Goal: Task Accomplishment & Management: Manage account settings

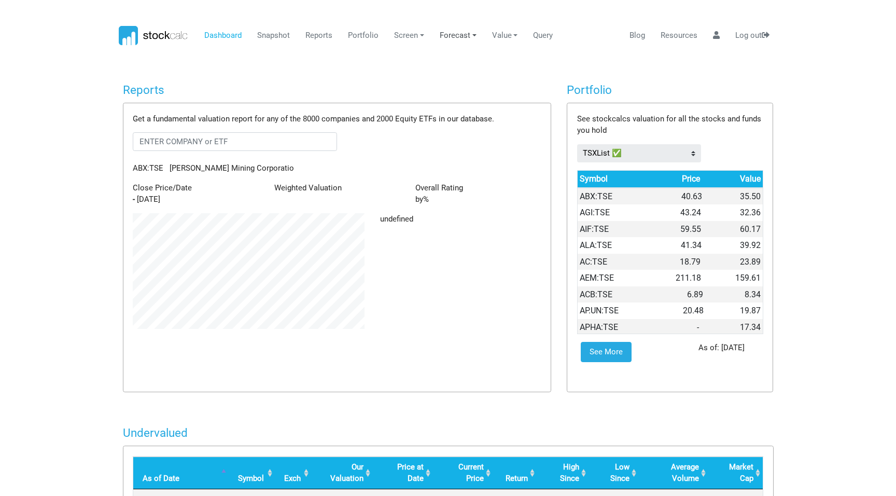
click at [458, 38] on link "Forecast" at bounding box center [458, 36] width 45 height 20
click at [241, 30] on link "Dashboard" at bounding box center [223, 36] width 45 height 20
click at [278, 36] on link "Snapshot" at bounding box center [274, 36] width 40 height 20
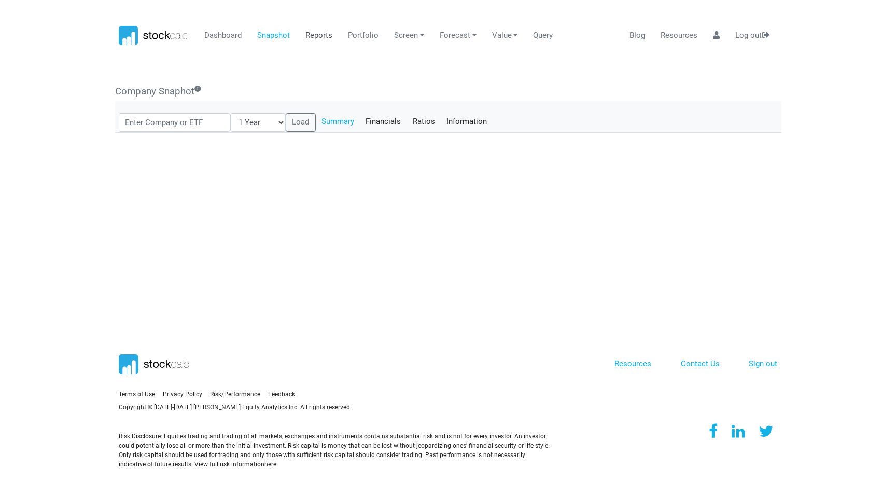
click at [312, 34] on link "Reports" at bounding box center [319, 36] width 35 height 20
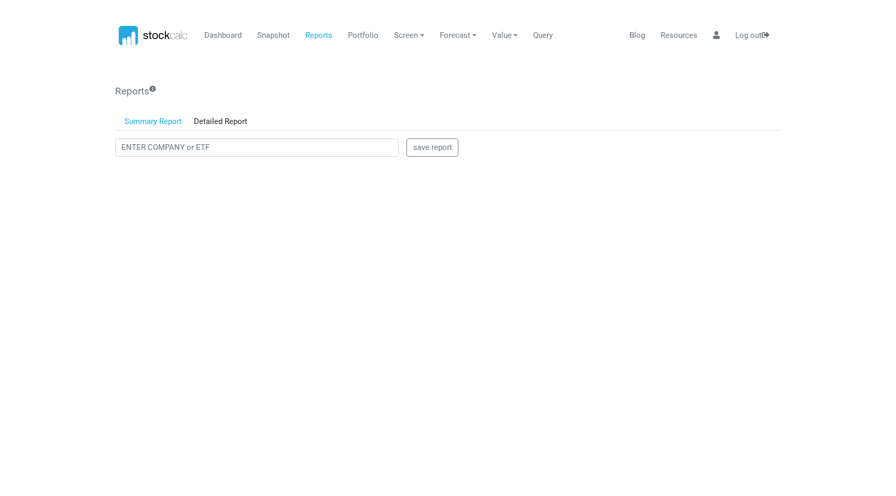
click at [146, 115] on link "Summary Report" at bounding box center [154, 122] width 70 height 18
click at [158, 120] on link "Summary Report" at bounding box center [154, 122] width 70 height 18
click at [406, 38] on link "Screen" at bounding box center [410, 36] width 38 height 20
click at [411, 82] on link "Sector" at bounding box center [425, 80] width 69 height 20
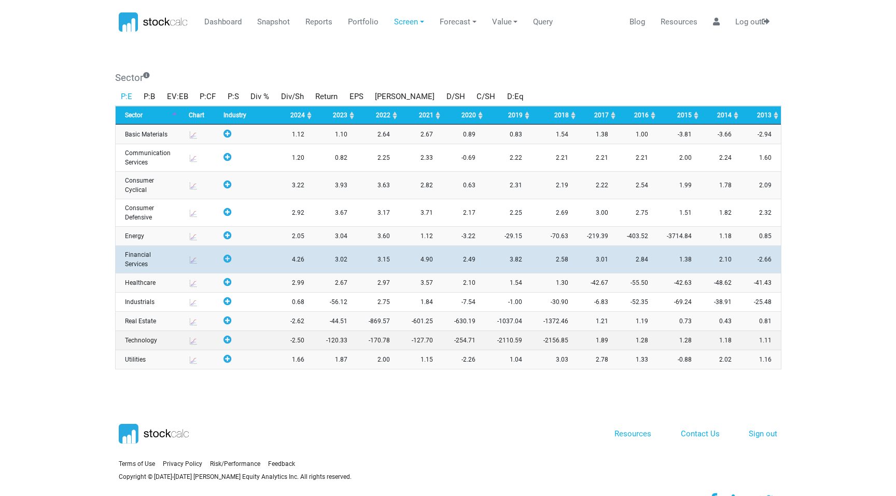
scroll to position [12, 0]
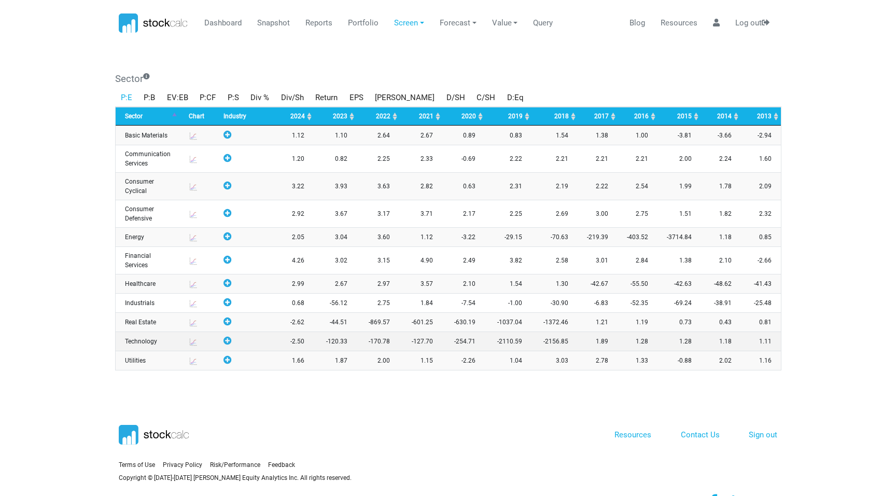
click at [229, 285] on div at bounding box center [228, 283] width 8 height 9
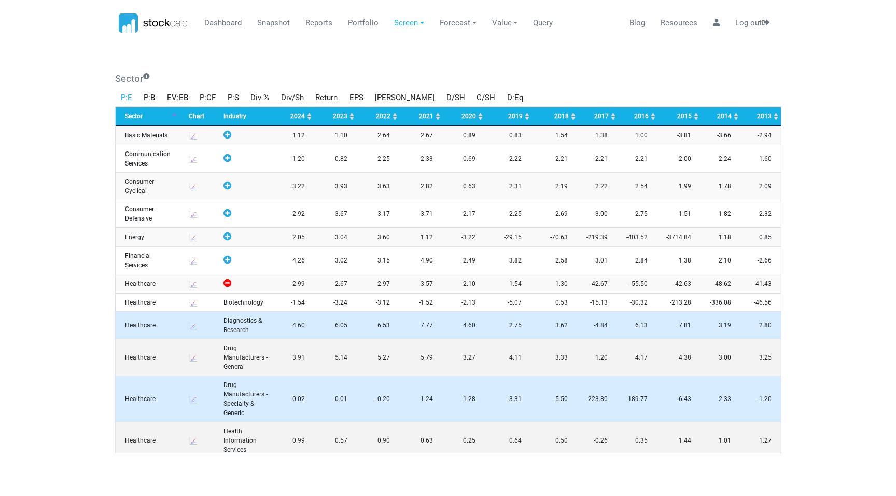
click at [237, 301] on td "Biotechnology" at bounding box center [246, 302] width 64 height 18
click at [255, 303] on td "Biotechnology" at bounding box center [246, 302] width 64 height 18
click at [188, 301] on td at bounding box center [197, 302] width 35 height 18
click at [151, 303] on td "Healthcare" at bounding box center [148, 302] width 64 height 18
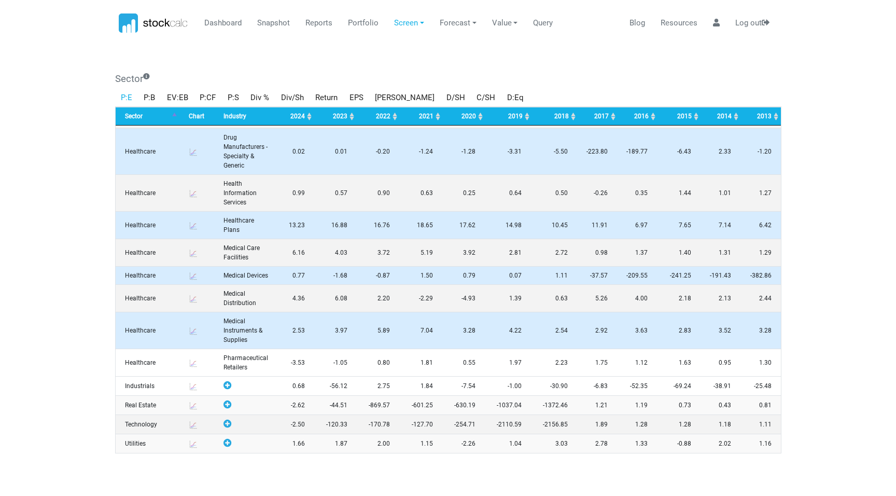
scroll to position [257, 0]
click at [242, 356] on td "Pharmaceutical Retailers" at bounding box center [246, 362] width 64 height 27
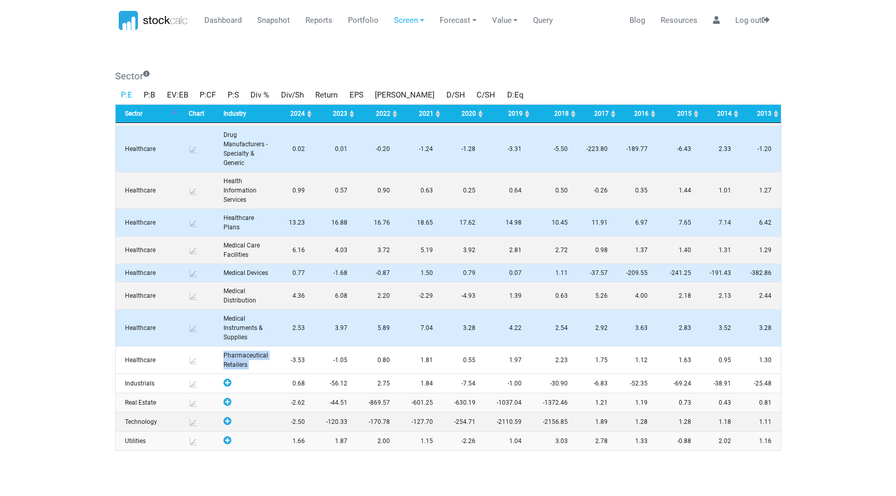
scroll to position [15, 0]
click at [294, 361] on td "-3.53" at bounding box center [296, 359] width 36 height 27
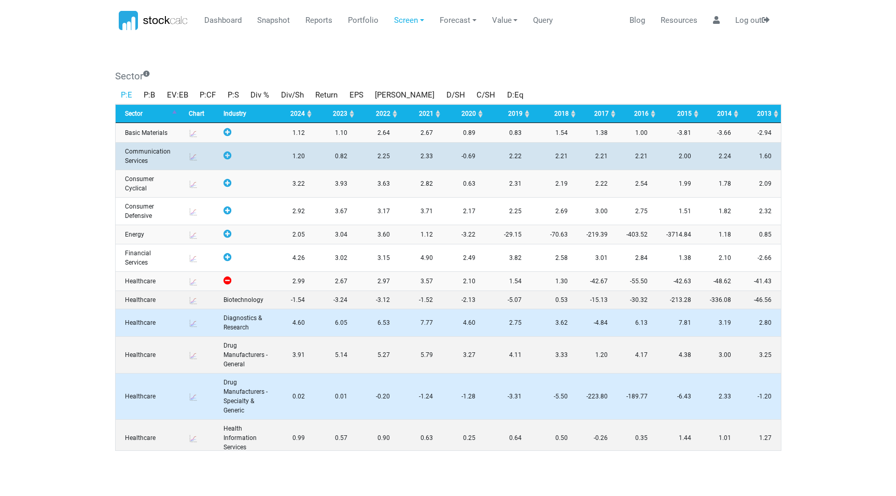
scroll to position [0, 0]
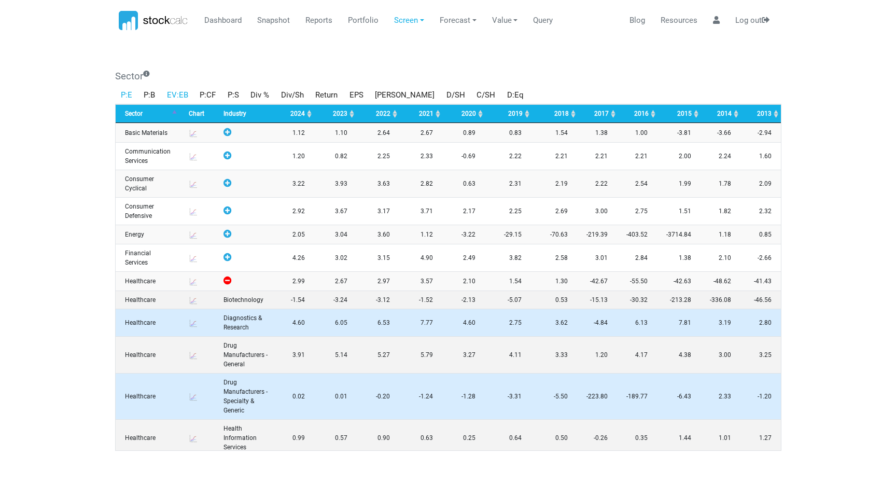
click at [185, 99] on link "EV:EB" at bounding box center [177, 95] width 33 height 18
click at [173, 96] on link "EV:EB" at bounding box center [177, 95] width 33 height 18
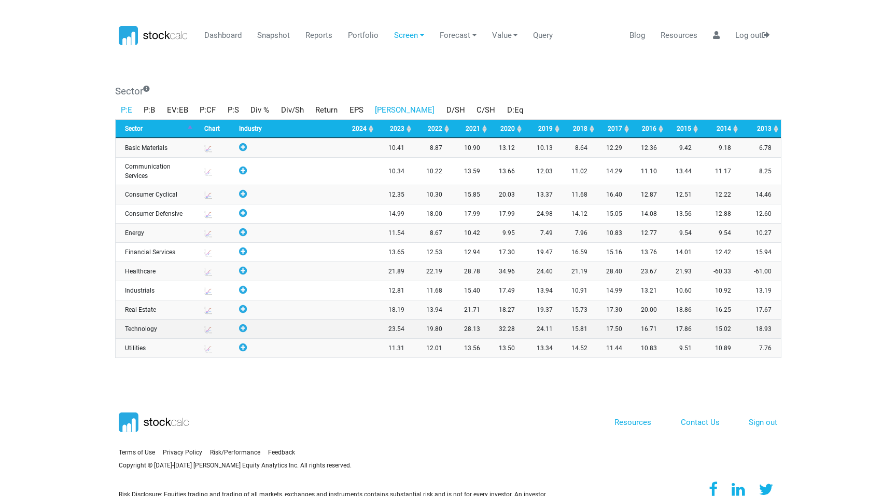
click at [394, 107] on link "[PERSON_NAME]" at bounding box center [405, 110] width 72 height 18
click at [384, 109] on link "[PERSON_NAME]" at bounding box center [405, 110] width 72 height 18
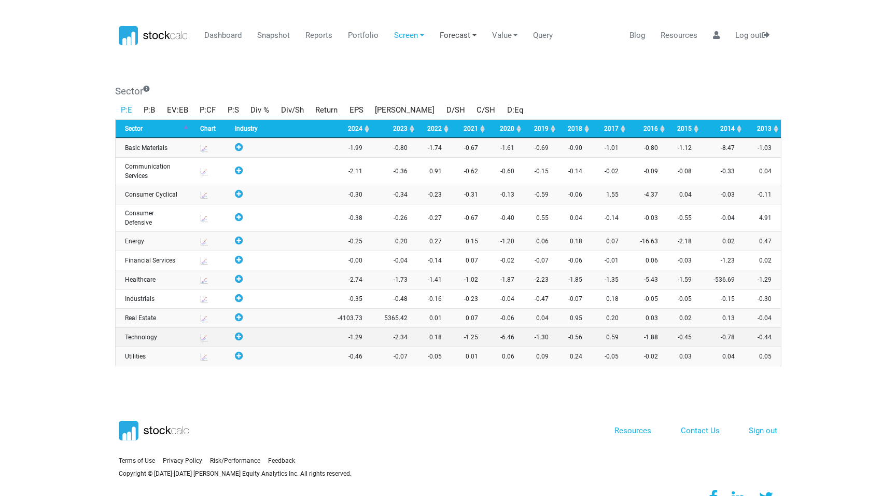
click at [456, 40] on link "Forecast" at bounding box center [458, 36] width 45 height 20
click at [510, 36] on link "Value" at bounding box center [505, 36] width 34 height 20
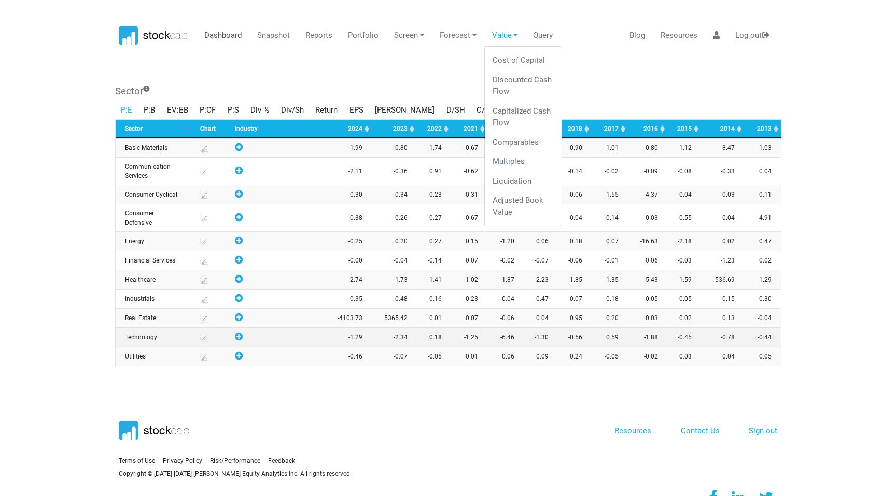
click at [232, 37] on link "Dashboard" at bounding box center [223, 36] width 45 height 20
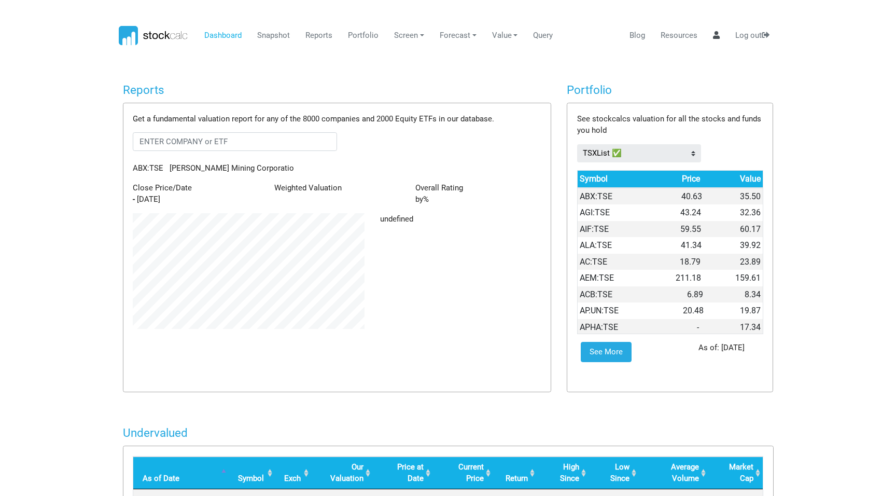
click at [716, 37] on icon at bounding box center [716, 35] width 7 height 8
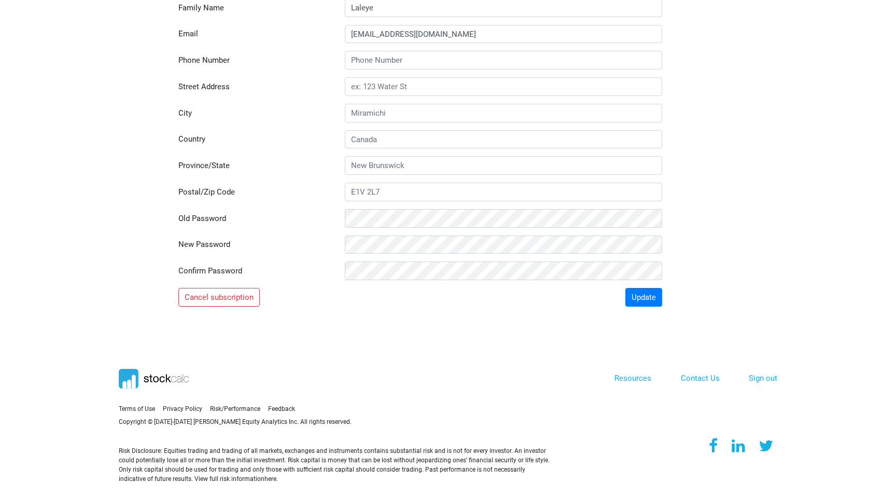
scroll to position [164, 0]
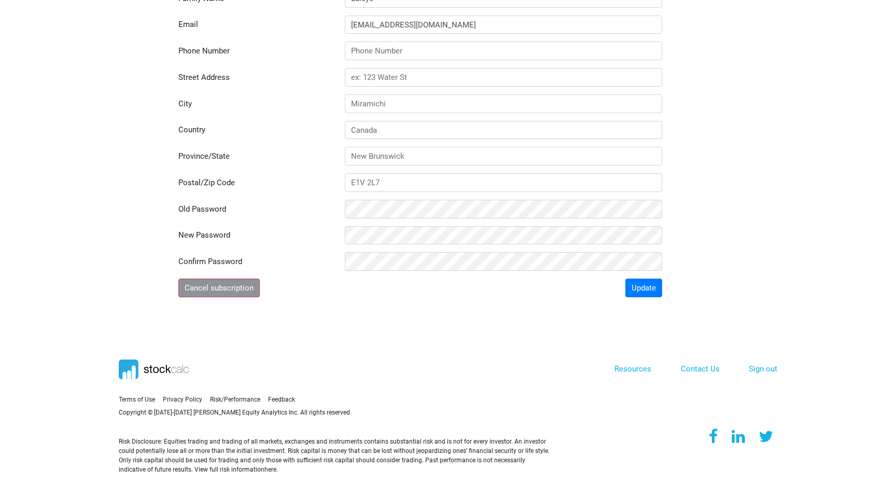
click at [251, 289] on button "Cancel subscription" at bounding box center [219, 288] width 82 height 19
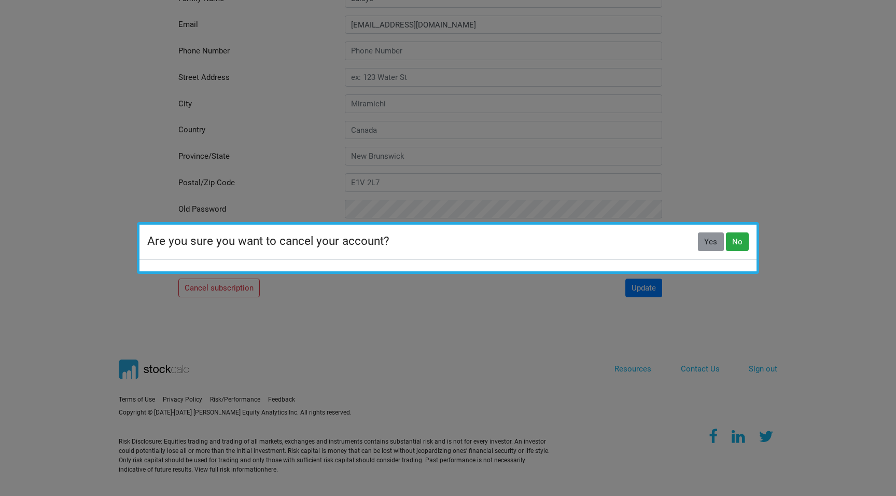
click at [711, 243] on button "Yes" at bounding box center [711, 241] width 26 height 19
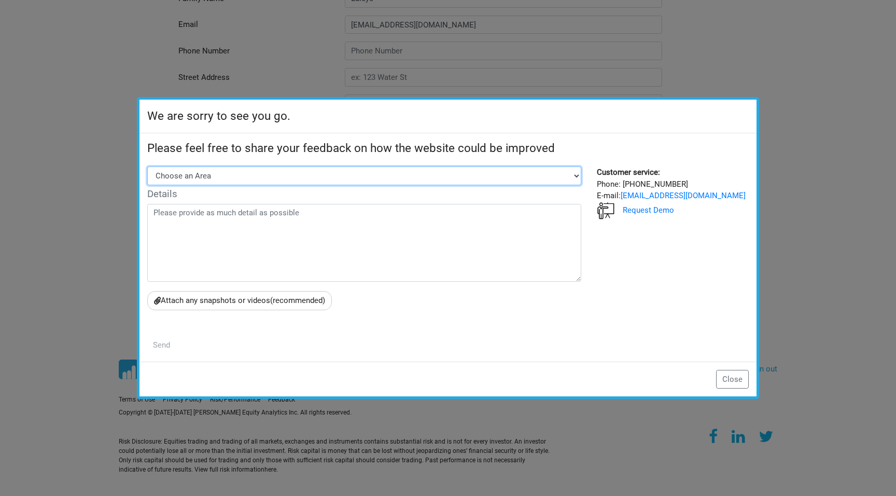
select select "Other"
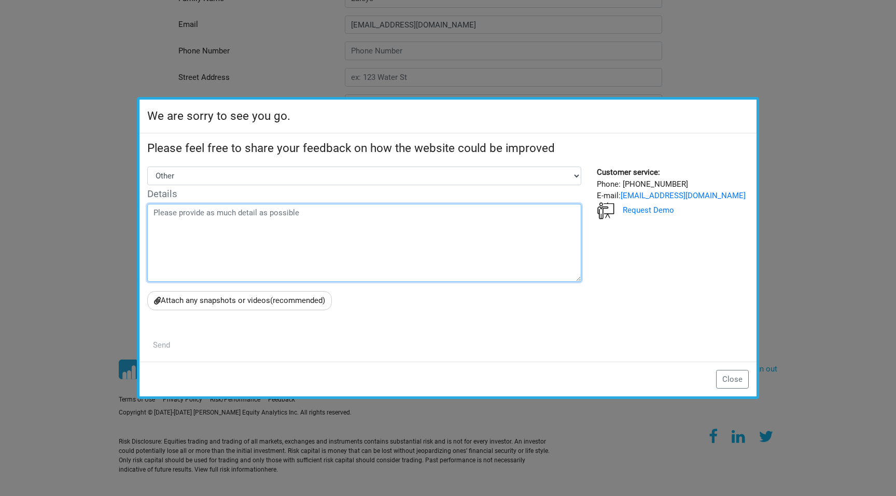
click at [218, 212] on textarea at bounding box center [364, 243] width 434 height 78
click at [251, 224] on textarea "n/a" at bounding box center [364, 243] width 434 height 78
drag, startPoint x: 238, startPoint y: 224, endPoint x: 130, endPoint y: 217, distance: 108.1
click at [130, 217] on div "We are sorry to see you go. Yes No Please feel free to share your feedback on h…" at bounding box center [448, 248] width 896 height 496
drag, startPoint x: 170, startPoint y: 211, endPoint x: 215, endPoint y: 212, distance: 45.7
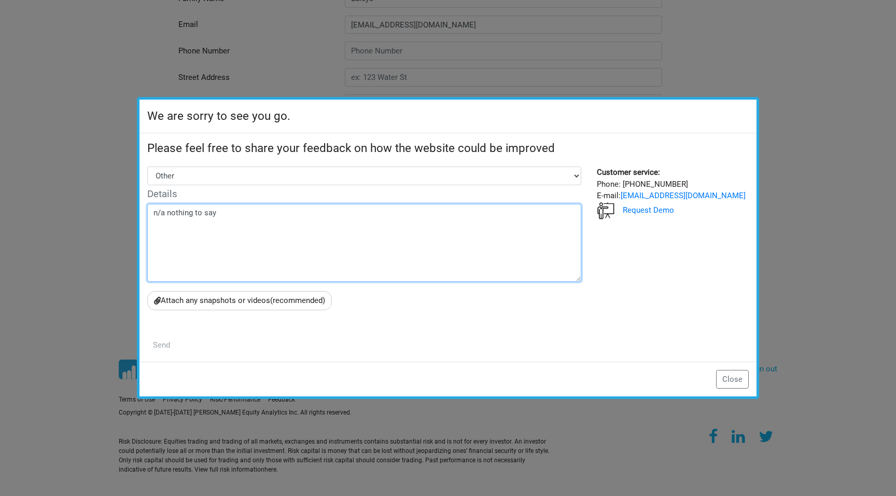
click at [215, 212] on textarea "n/a nothing to say" at bounding box center [364, 243] width 434 height 78
click at [220, 213] on textarea "n/a nothing to say" at bounding box center [364, 243] width 434 height 78
drag, startPoint x: 220, startPoint y: 213, endPoint x: 168, endPoint y: 215, distance: 52.4
click at [168, 215] on textarea "n/a nothing to say" at bounding box center [364, 243] width 434 height 78
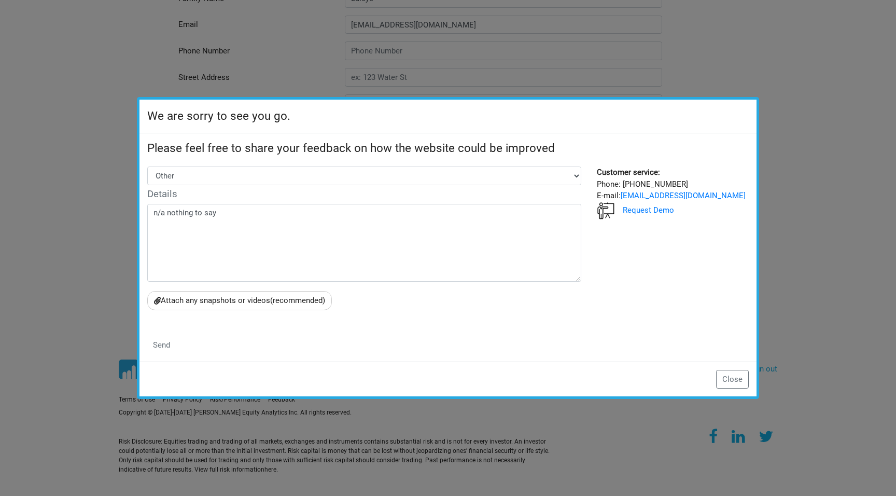
click at [241, 201] on div "Choose an Area Stock Screener Portfolio Snapshot Report Website layout Other De…" at bounding box center [365, 260] width 450 height 187
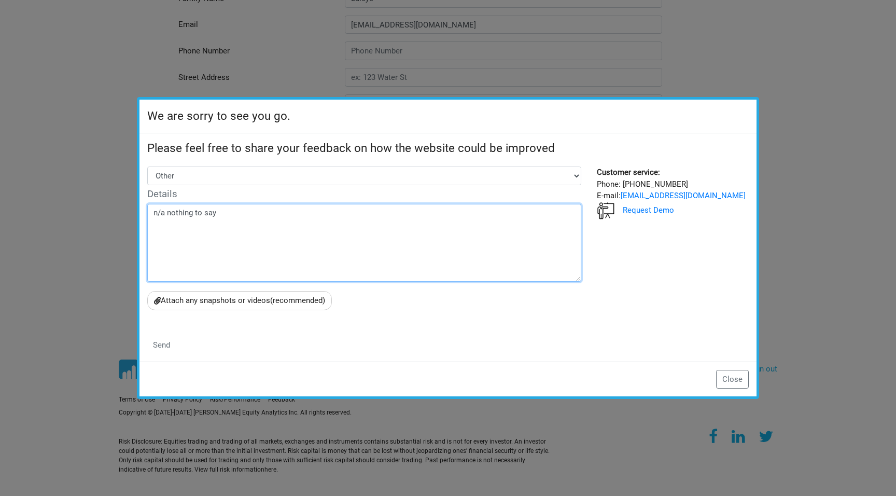
click at [238, 210] on textarea "n/a nothing to say" at bounding box center [364, 243] width 434 height 78
paste textarea "nothing to say"
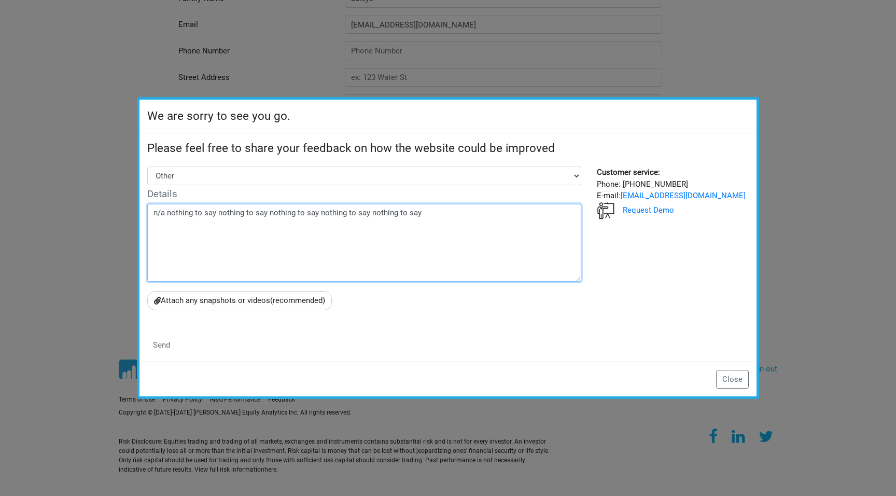
paste textarea "nothing to say"
type textarea "n/a nothing to say nothing to say nothing to say nothing to say nothing to say …"
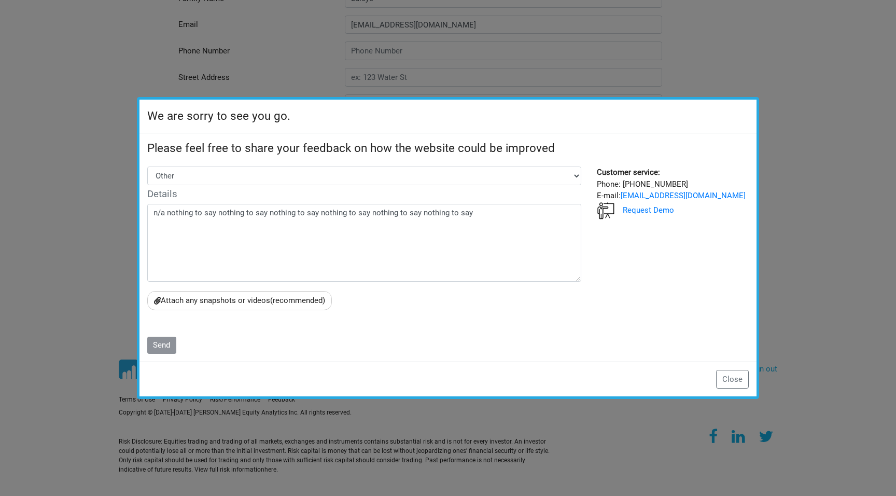
click at [164, 347] on input "Send" at bounding box center [161, 346] width 29 height 18
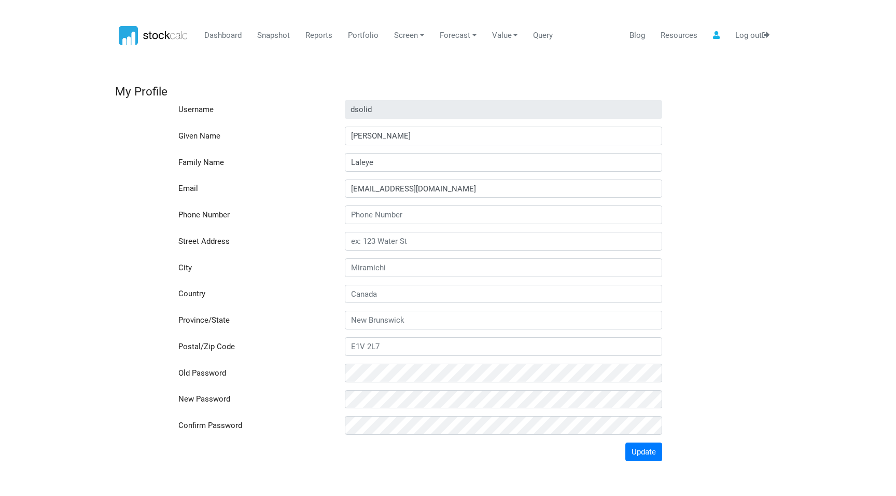
scroll to position [0, 0]
